Goal: Navigation & Orientation: Understand site structure

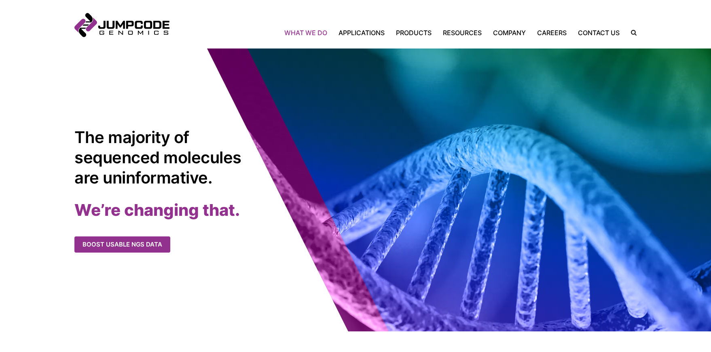
click at [305, 30] on link "What We Do" at bounding box center [308, 33] width 49 height 10
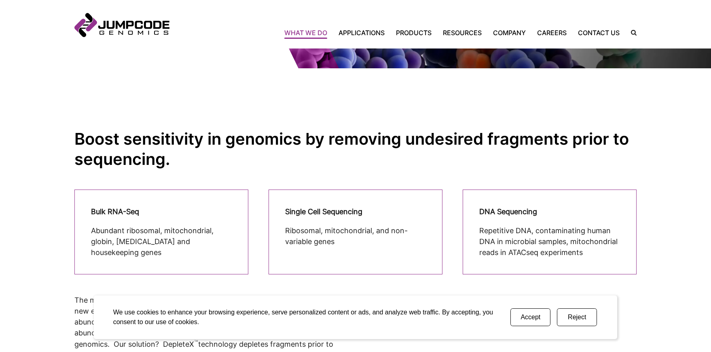
scroll to position [123, 0]
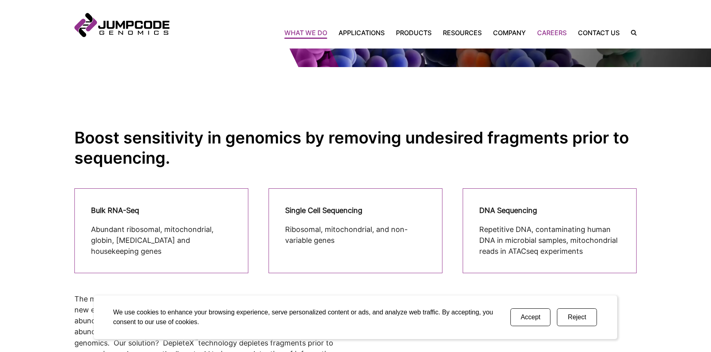
click at [551, 35] on link "Careers" at bounding box center [551, 33] width 41 height 10
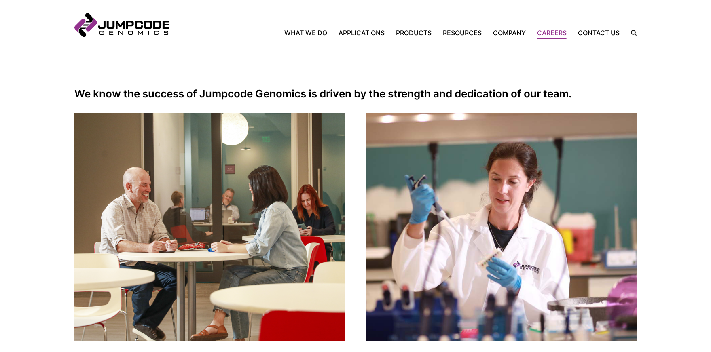
scroll to position [147, 0]
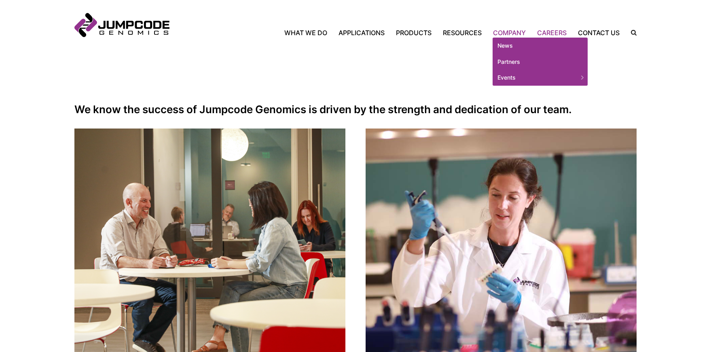
click at [508, 36] on link "Company" at bounding box center [509, 33] width 44 height 10
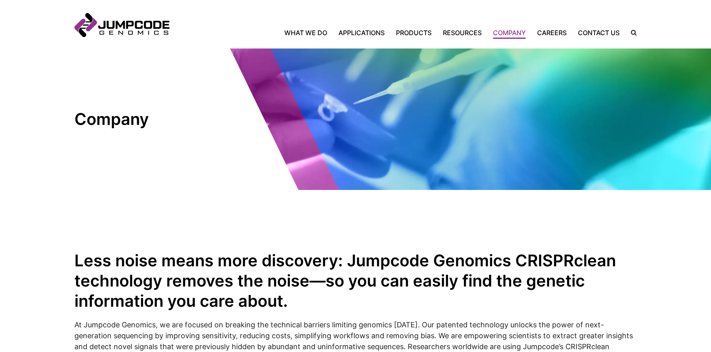
click at [240, 167] on page-banner "Company" at bounding box center [355, 120] width 711 height 142
click at [592, 31] on link "Contact Us" at bounding box center [598, 33] width 53 height 10
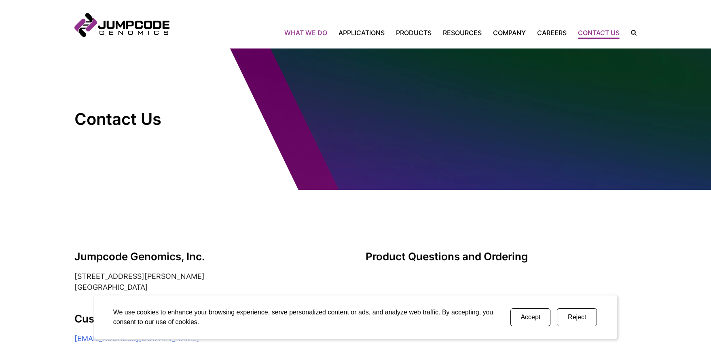
click at [299, 32] on link "What We Do" at bounding box center [308, 33] width 49 height 10
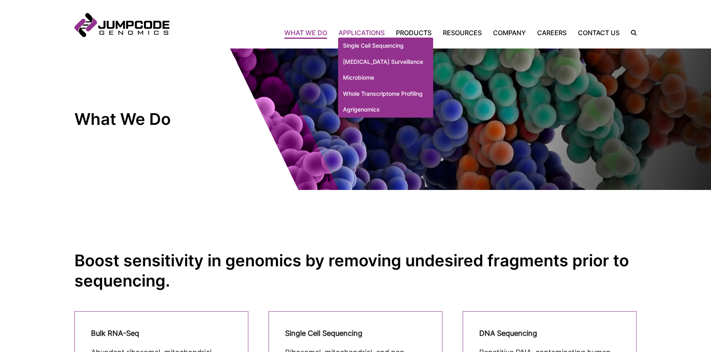
click at [355, 32] on link "Applications" at bounding box center [361, 33] width 57 height 10
